Goal: Task Accomplishment & Management: Complete application form

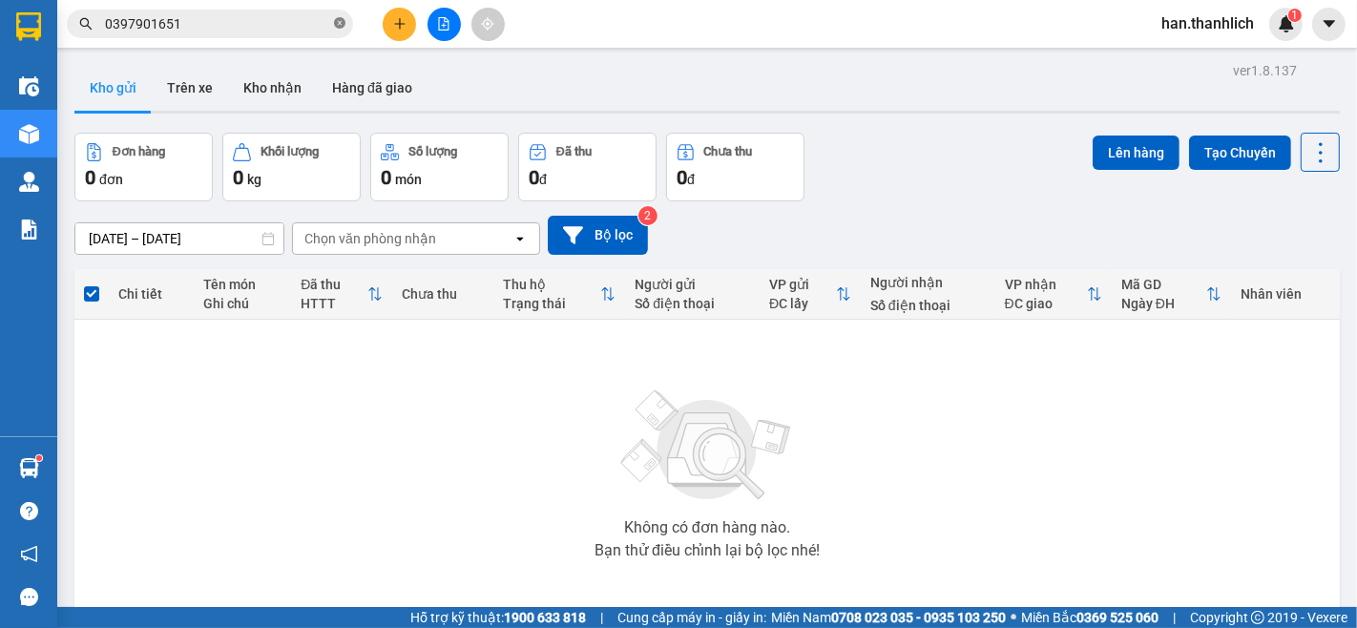
click at [342, 23] on icon "close-circle" at bounding box center [339, 22] width 11 height 11
click at [169, 10] on span at bounding box center [210, 24] width 286 height 29
click at [184, 31] on input "text" at bounding box center [217, 23] width 225 height 21
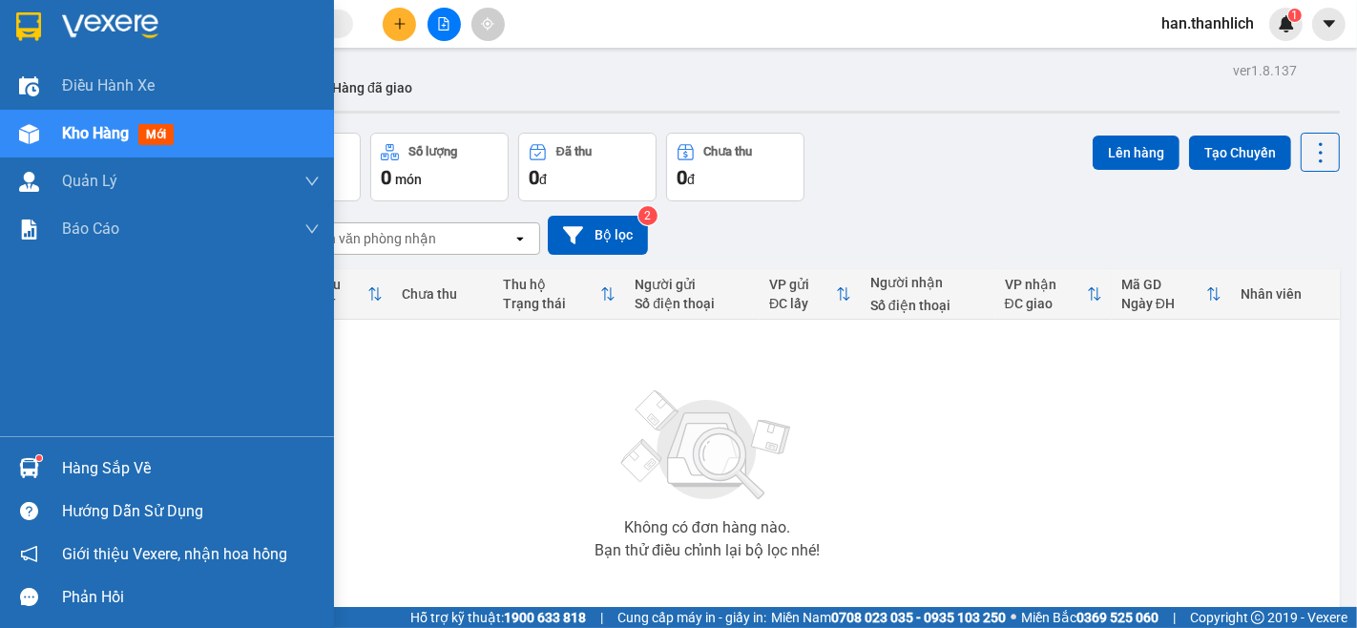
click at [41, 461] on div at bounding box center [28, 467] width 33 height 33
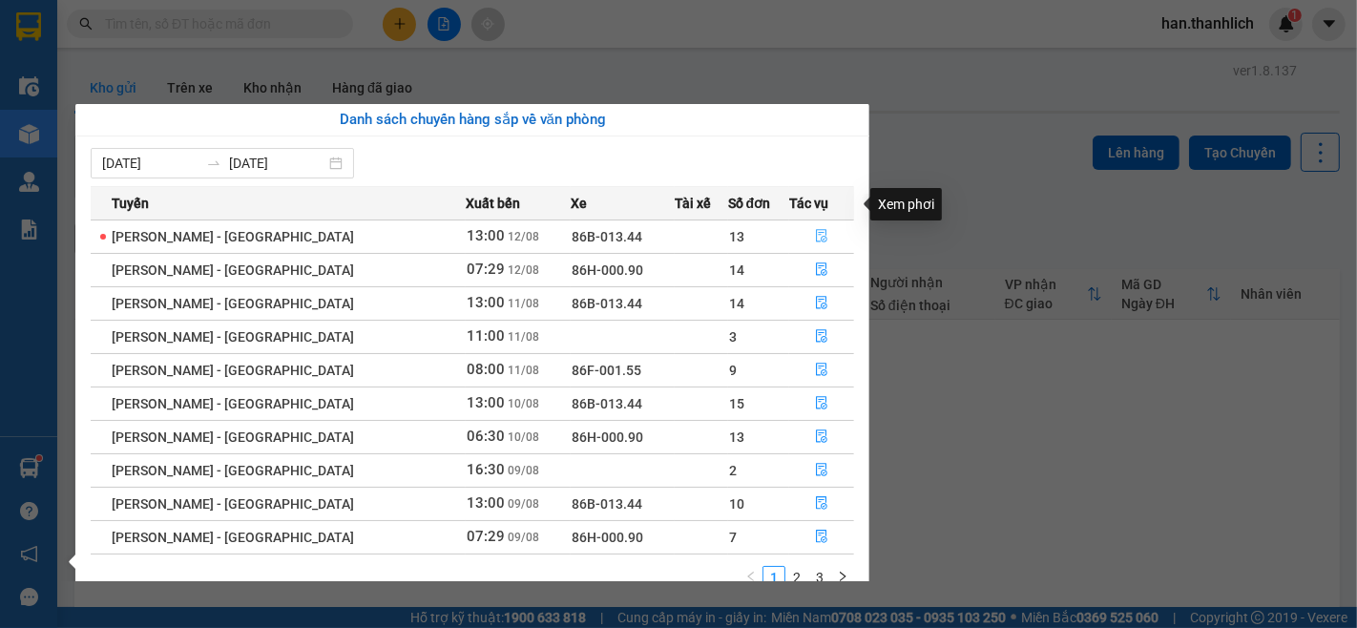
click at [816, 229] on icon "file-done" at bounding box center [821, 235] width 13 height 13
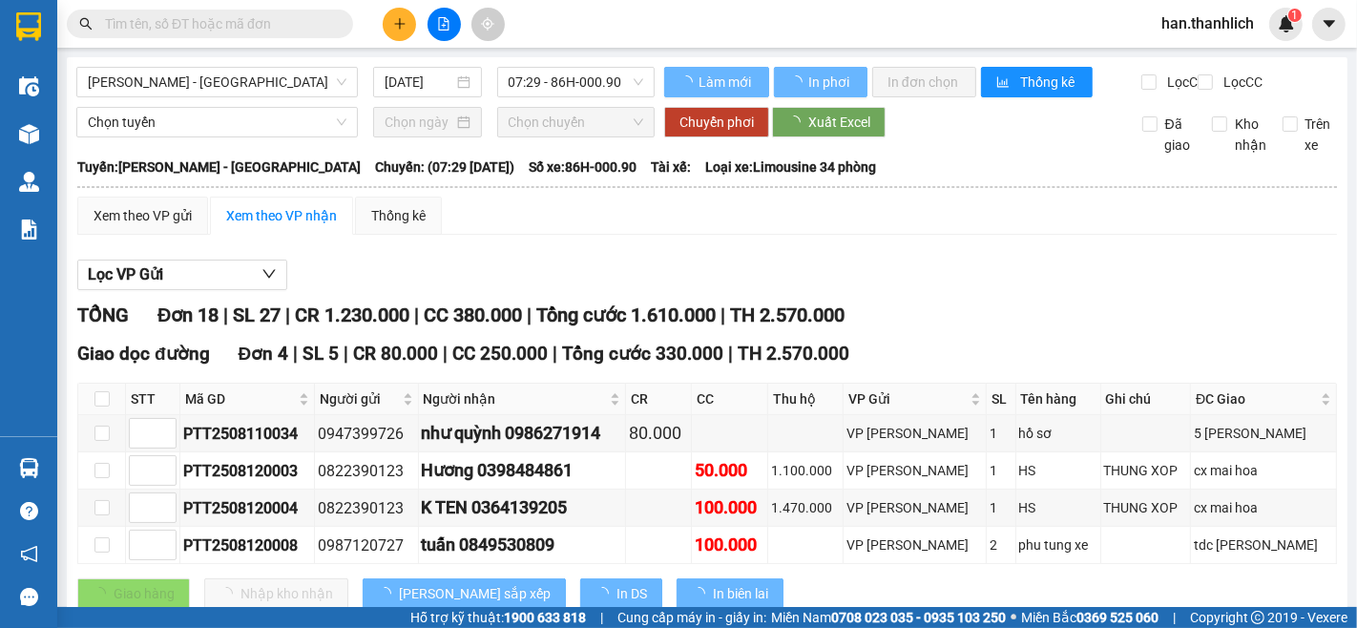
click at [253, 25] on input "text" at bounding box center [217, 23] width 225 height 21
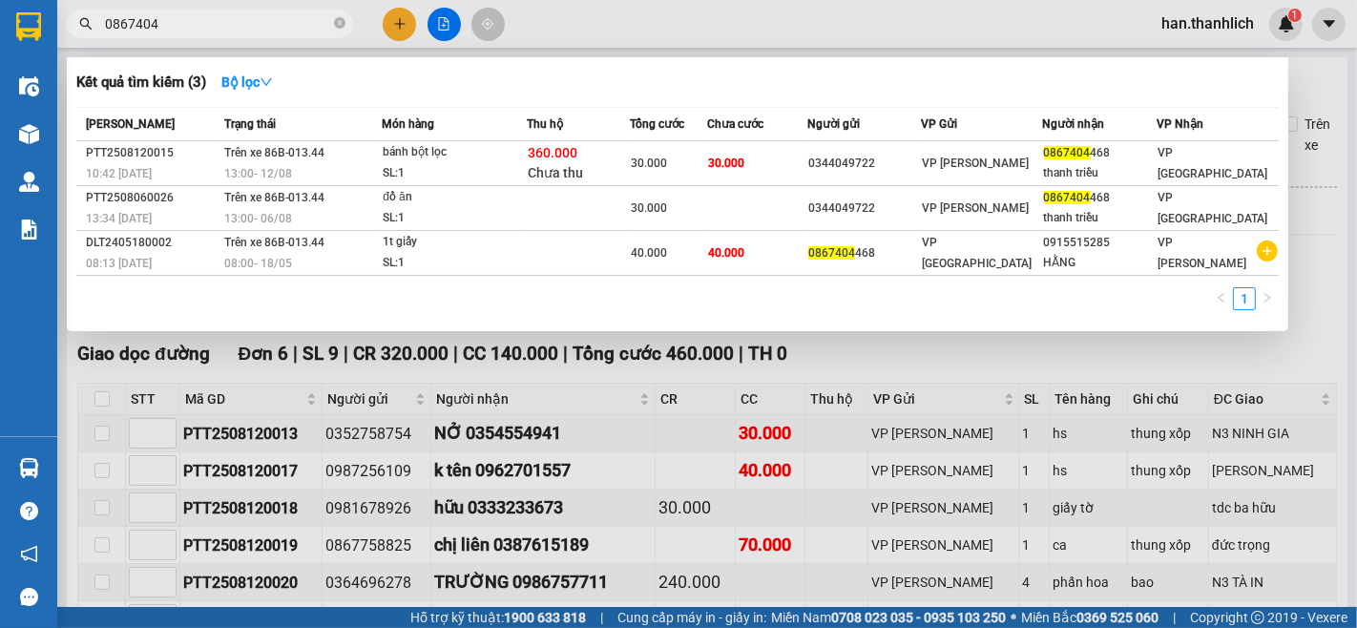
type input "0867404"
click at [645, 434] on div at bounding box center [678, 314] width 1357 height 628
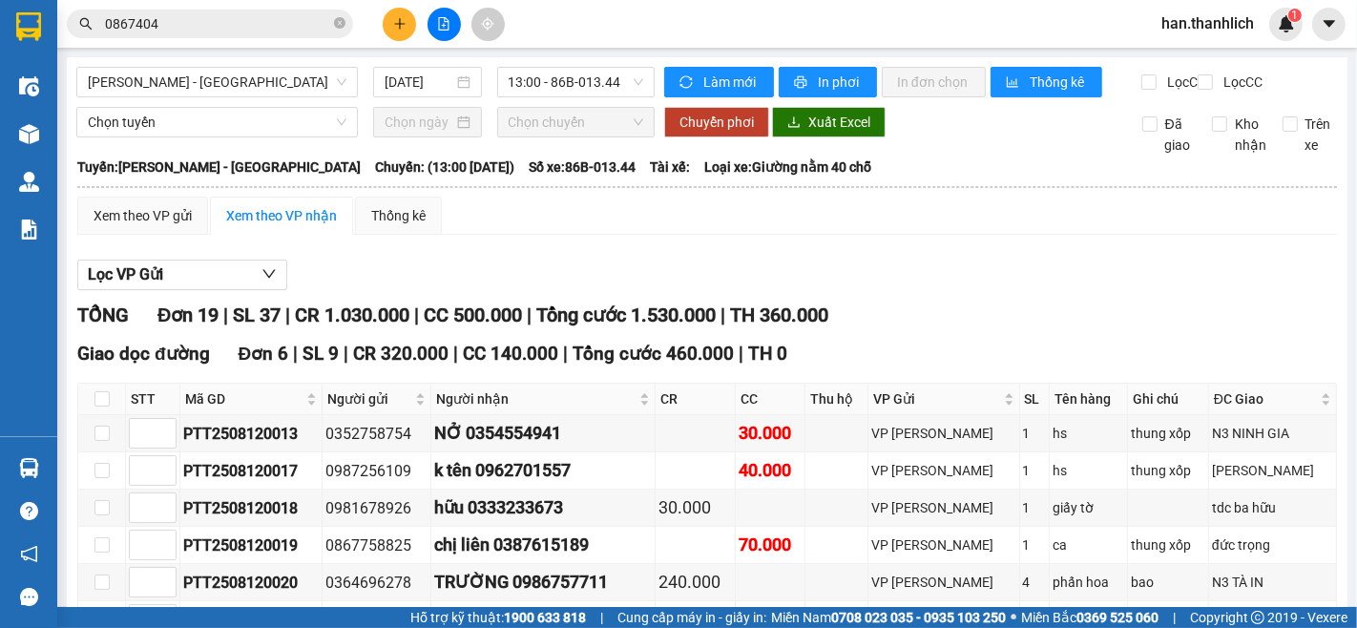
click at [384, 31] on div at bounding box center [443, 24] width 143 height 33
click at [387, 26] on button at bounding box center [399, 24] width 33 height 33
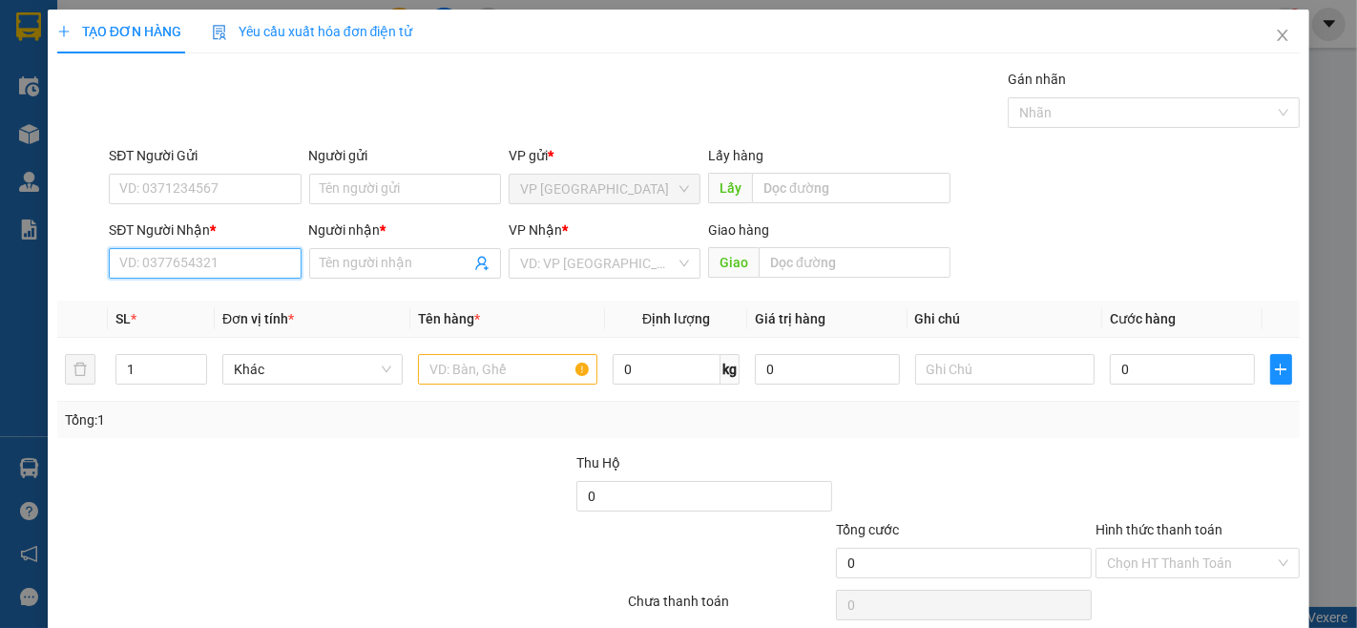
click at [222, 256] on input "SĐT Người Nhận *" at bounding box center [205, 263] width 192 height 31
paste input "0917835879"
type input "0917835879"
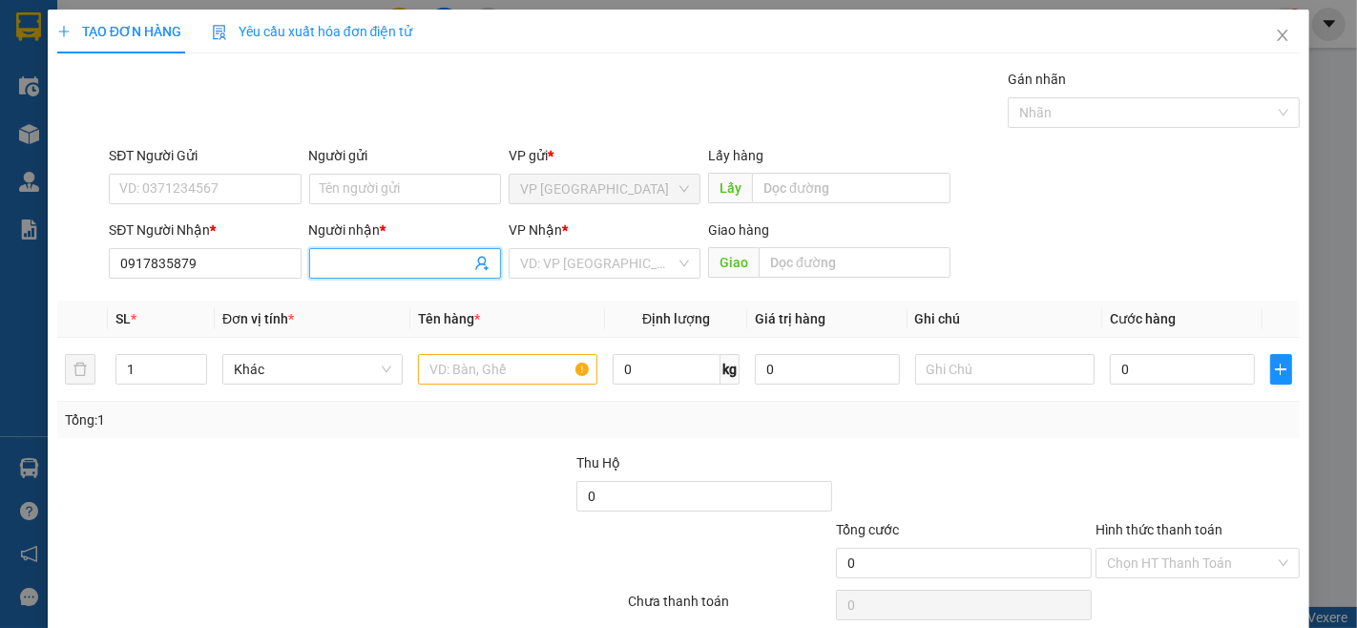
click at [358, 263] on input "Người nhận *" at bounding box center [396, 263] width 150 height 21
click at [396, 263] on input "Người nhận *" at bounding box center [396, 263] width 150 height 21
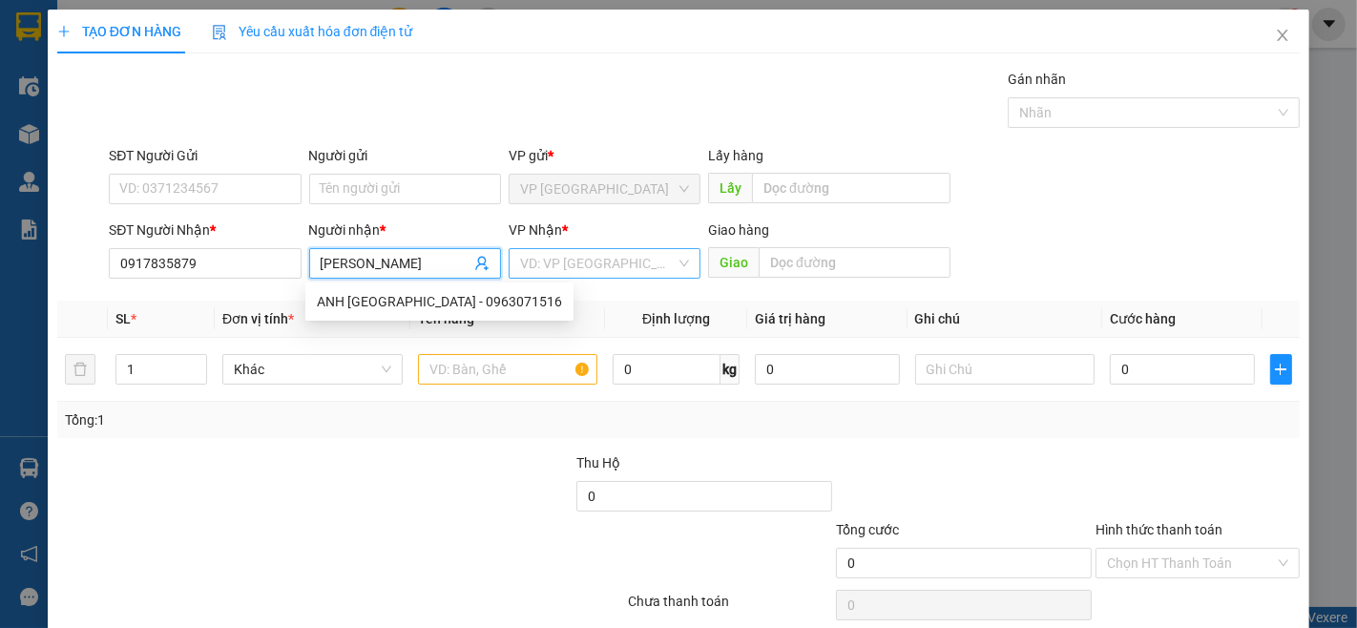
type input "[PERSON_NAME]"
click at [594, 253] on input "search" at bounding box center [598, 263] width 156 height 29
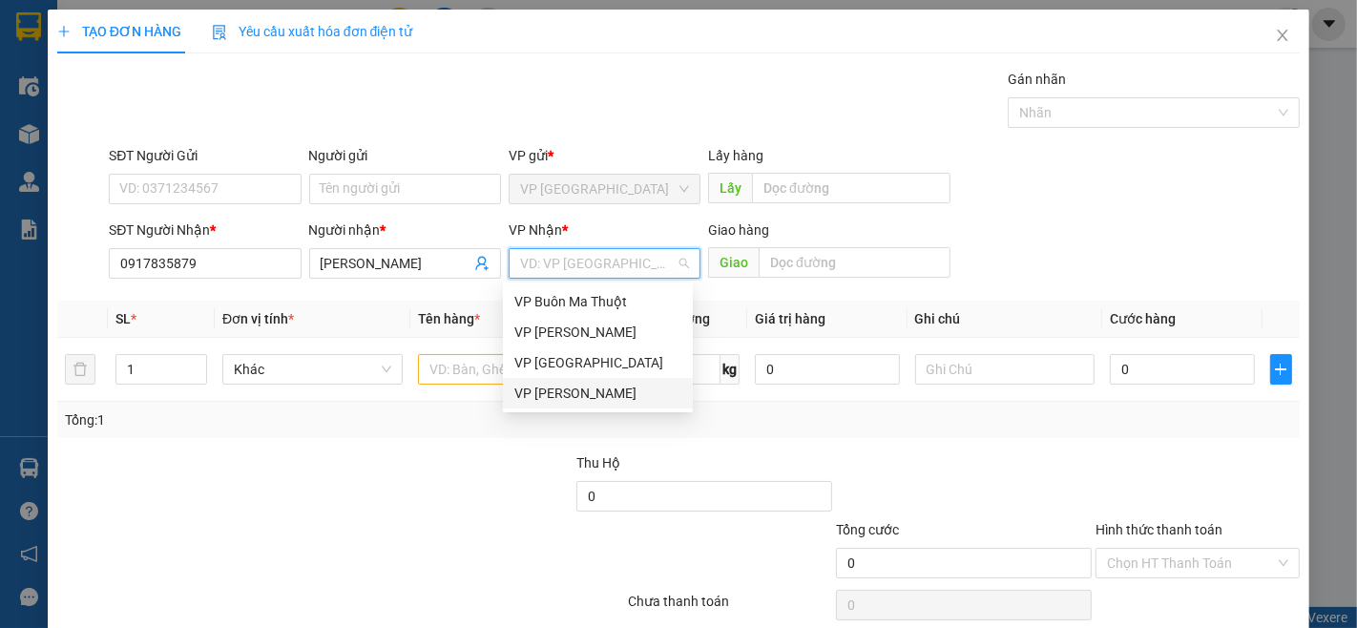
click at [631, 391] on div "VP [PERSON_NAME]" at bounding box center [597, 393] width 167 height 21
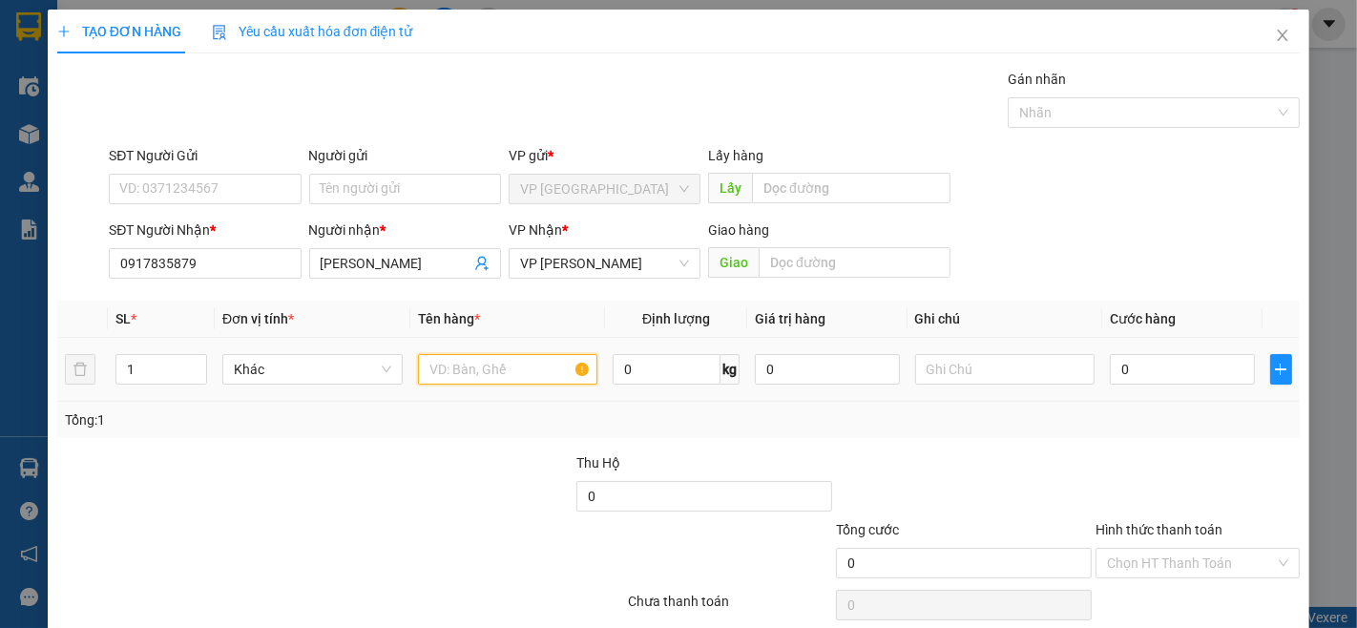
click at [491, 370] on input "text" at bounding box center [508, 369] width 180 height 31
type input "1 xe số"
click at [1174, 363] on input "0" at bounding box center [1182, 369] width 144 height 31
type input "3"
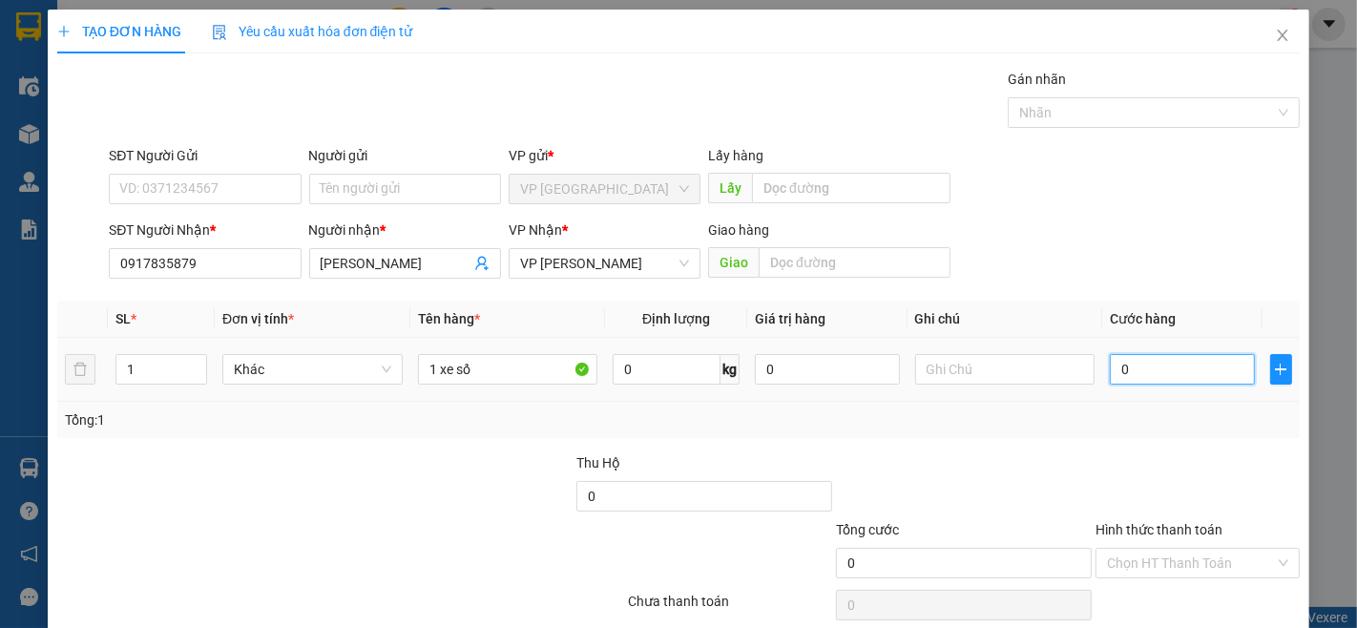
type input "3"
type input "30"
type input "300"
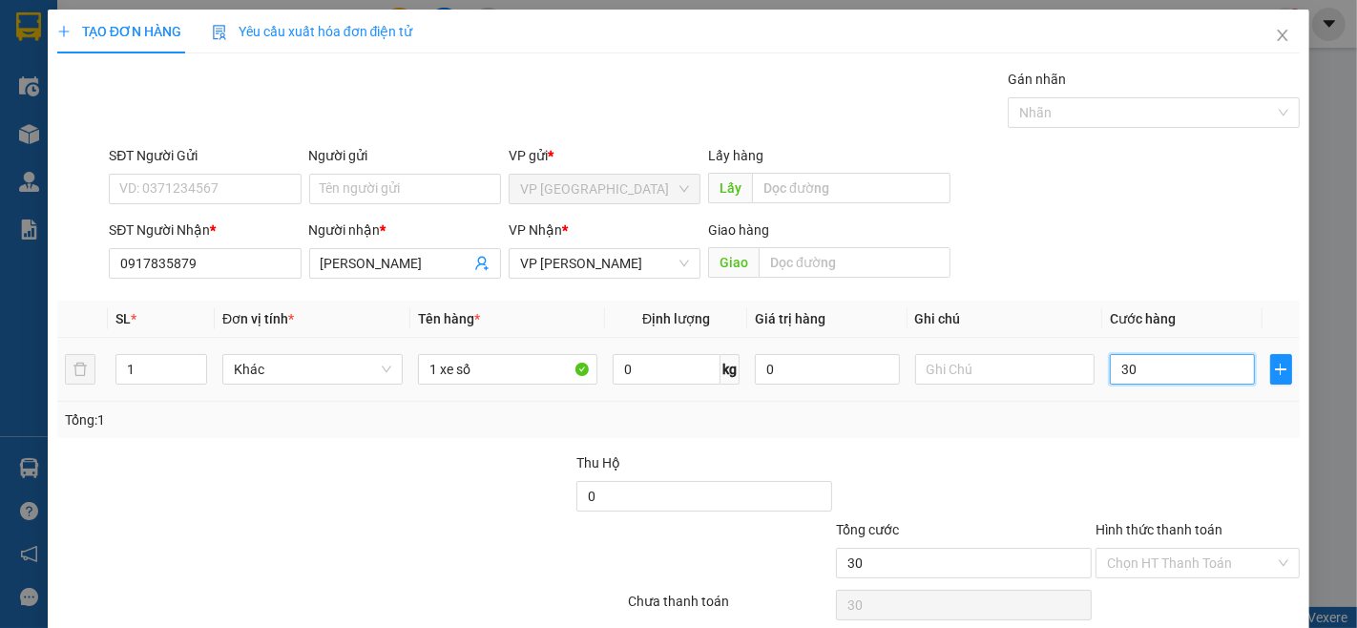
type input "300"
type input "3.000"
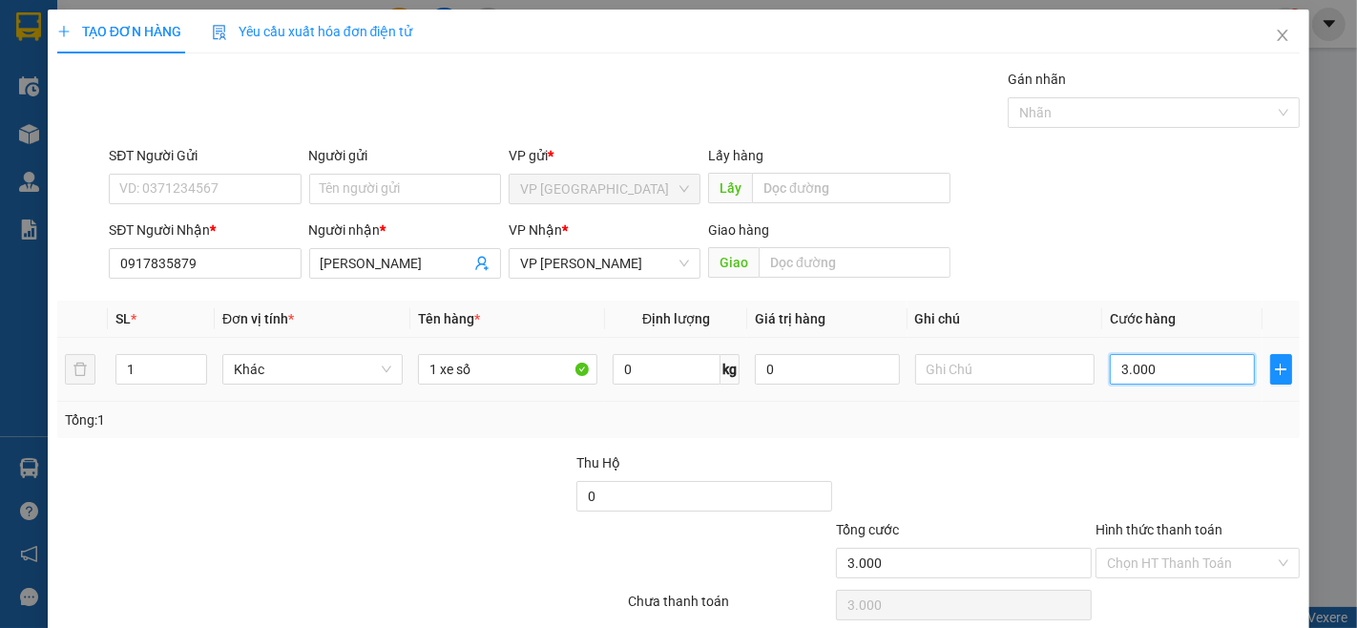
type input "30.000"
type input "300.000"
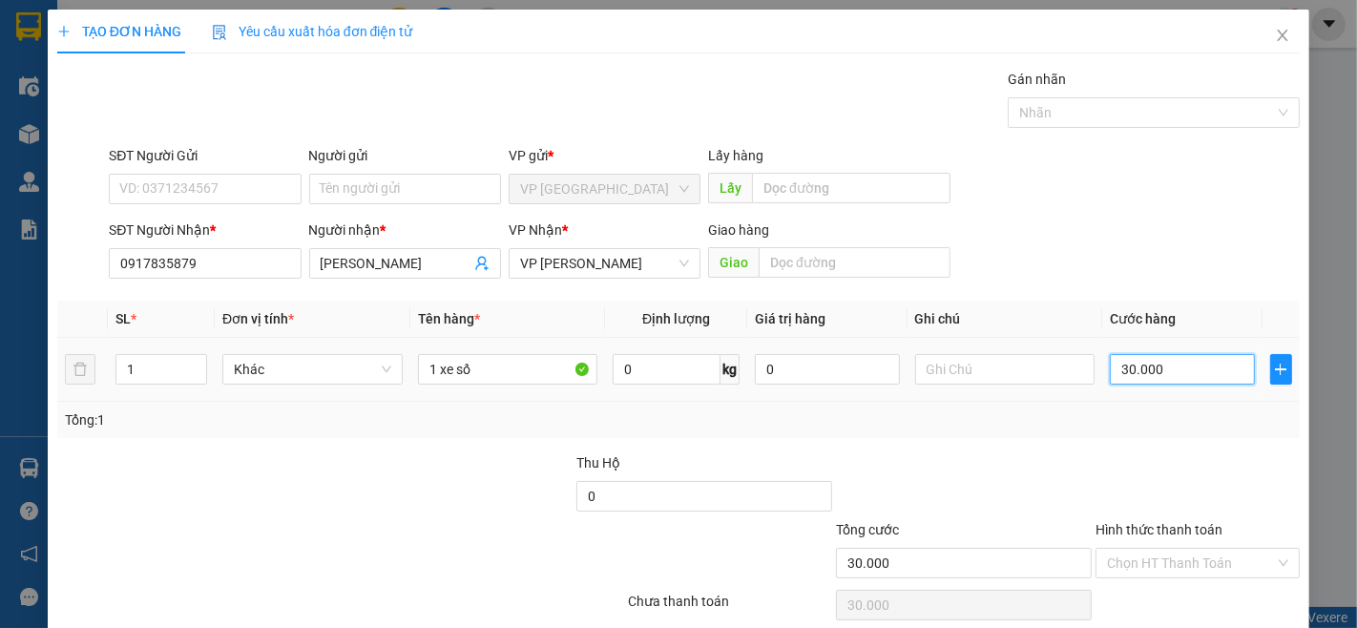
type input "300.000"
click at [1199, 474] on div at bounding box center [1198, 485] width 208 height 67
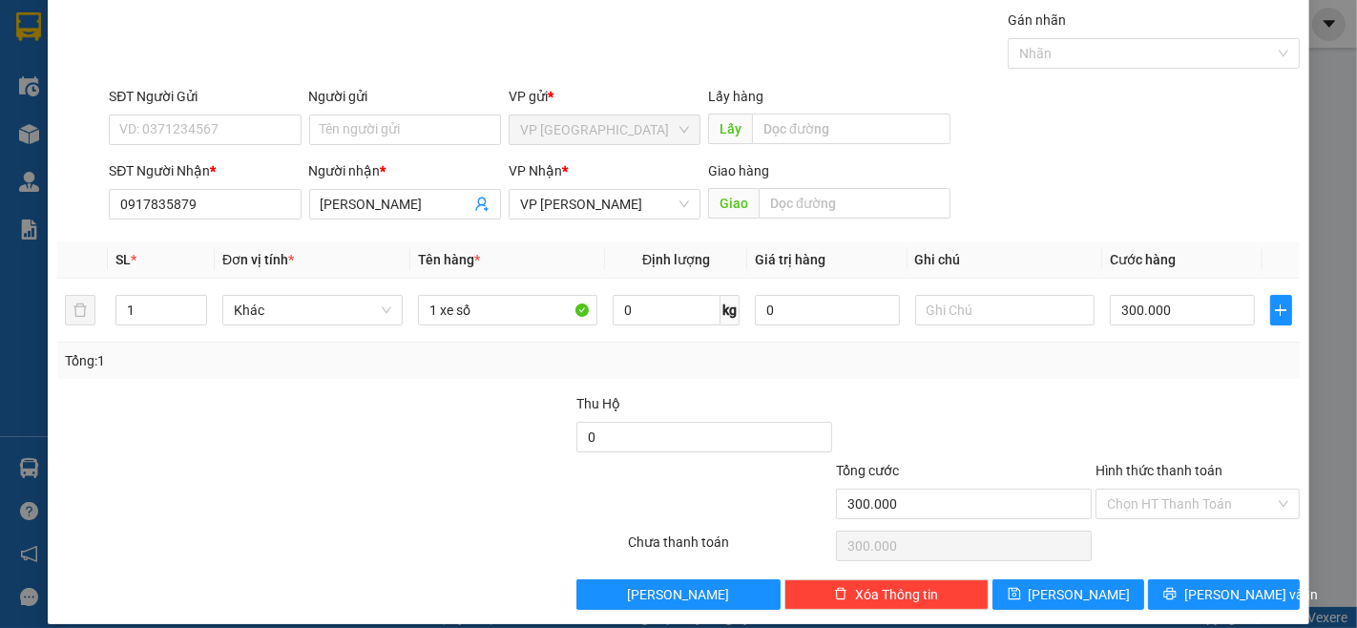
scroll to position [77, 0]
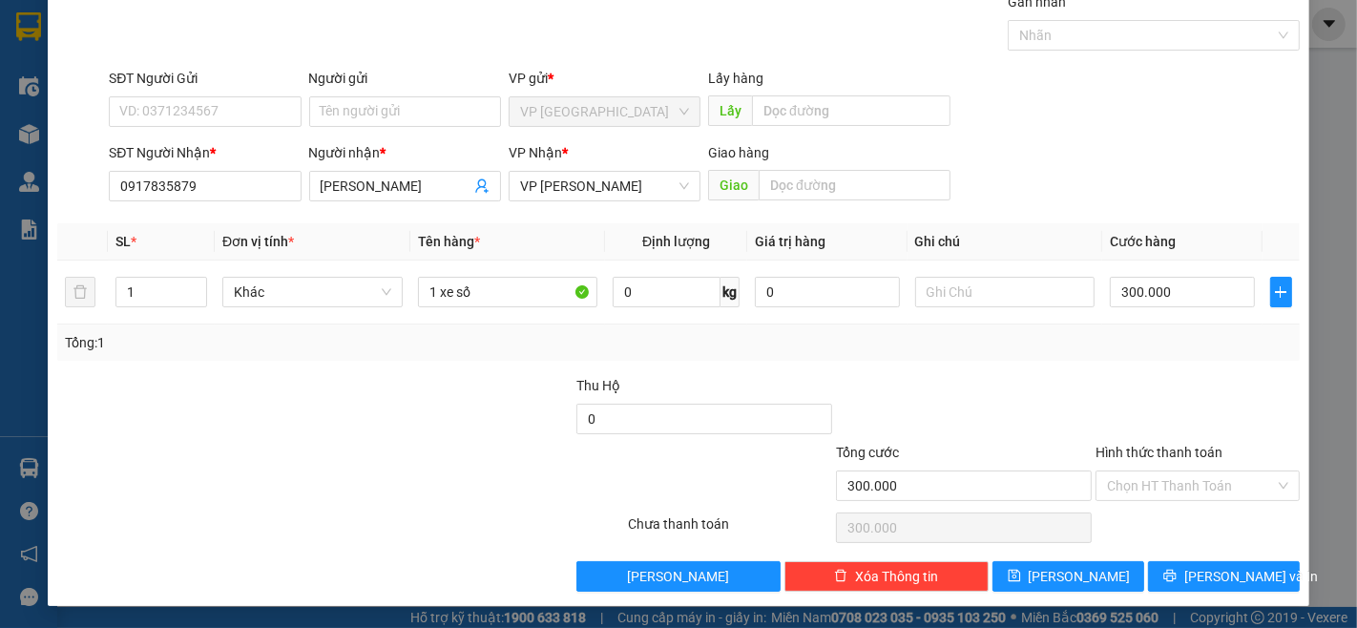
click at [1212, 388] on div at bounding box center [1198, 408] width 208 height 67
click at [979, 384] on div at bounding box center [964, 408] width 260 height 67
click at [1136, 389] on div at bounding box center [1198, 408] width 208 height 67
click at [1223, 573] on span "[PERSON_NAME] và In" at bounding box center [1251, 576] width 134 height 21
